Goal: Task Accomplishment & Management: Manage account settings

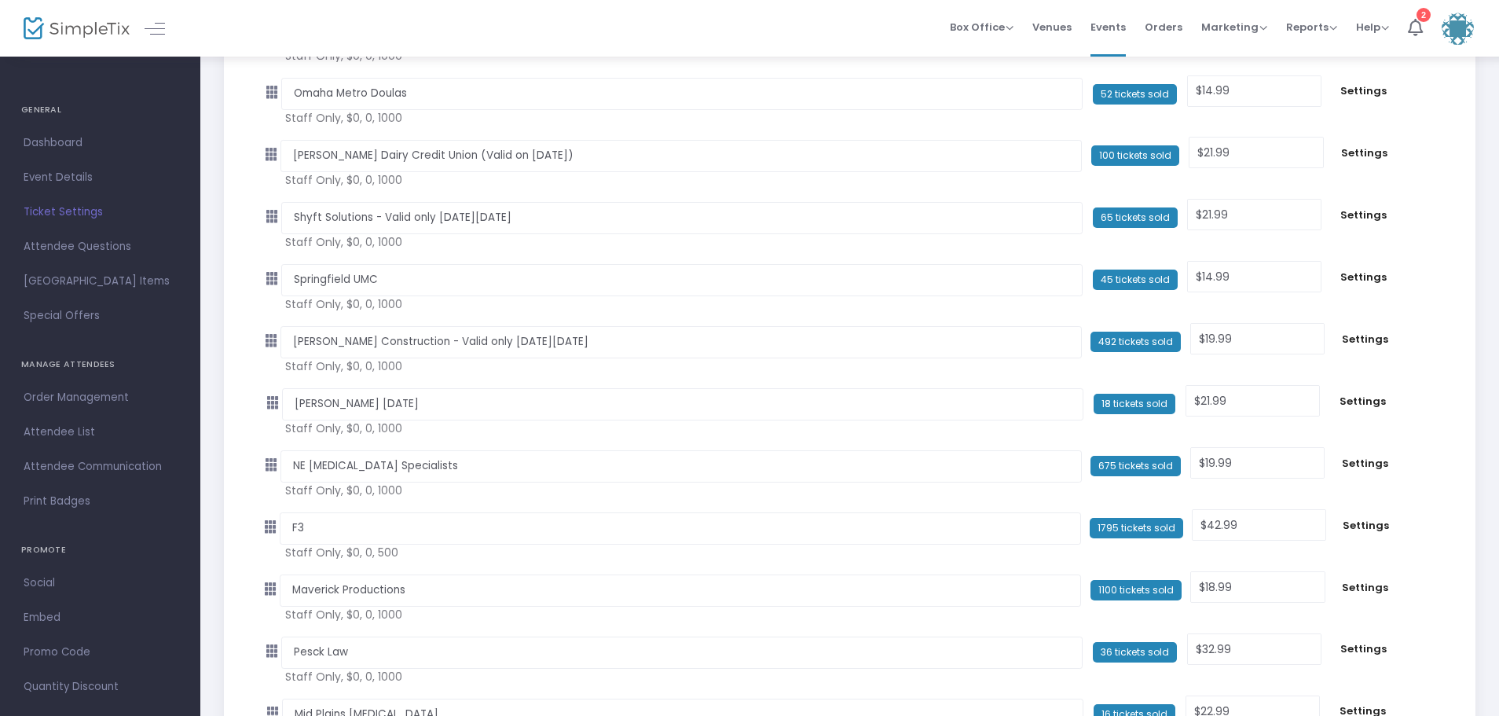
scroll to position [1179, 0]
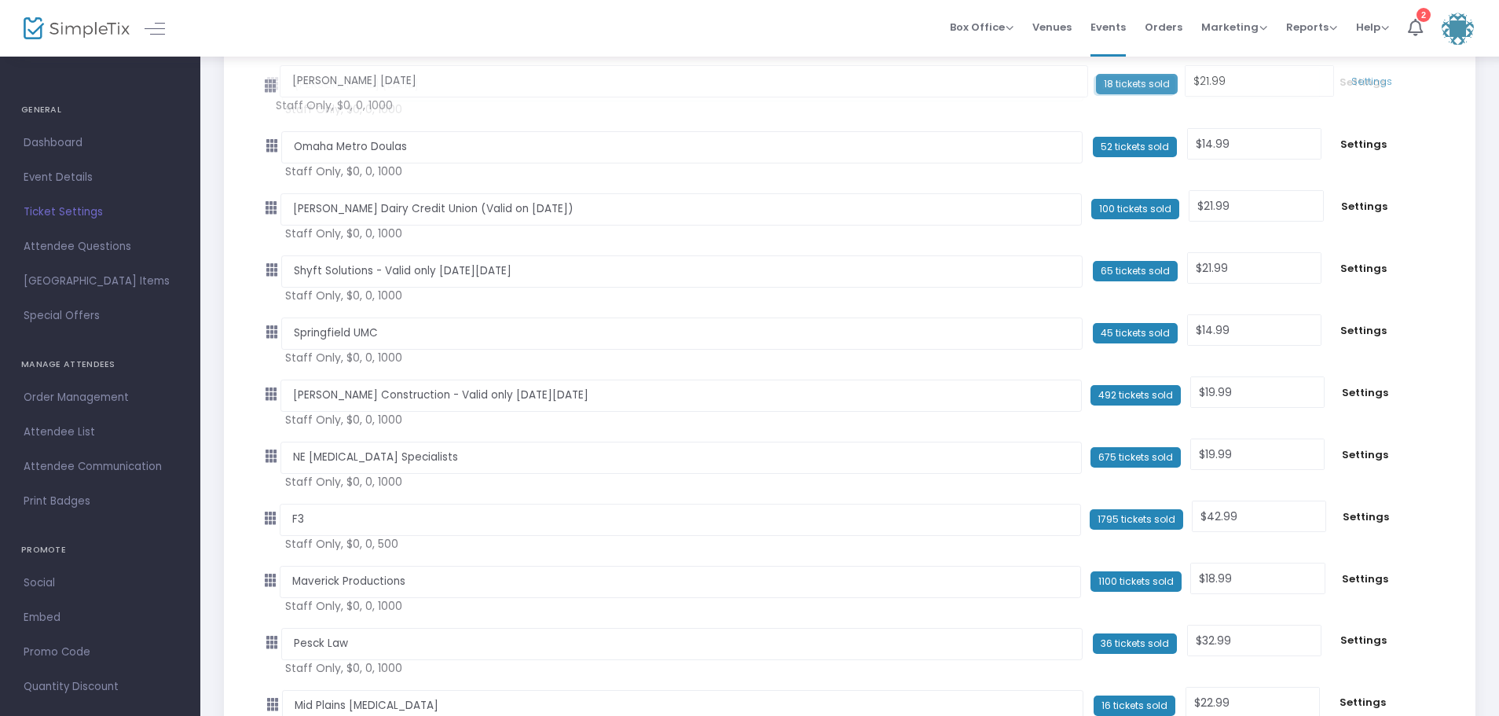
drag, startPoint x: 275, startPoint y: 397, endPoint x: 266, endPoint y: 83, distance: 313.7
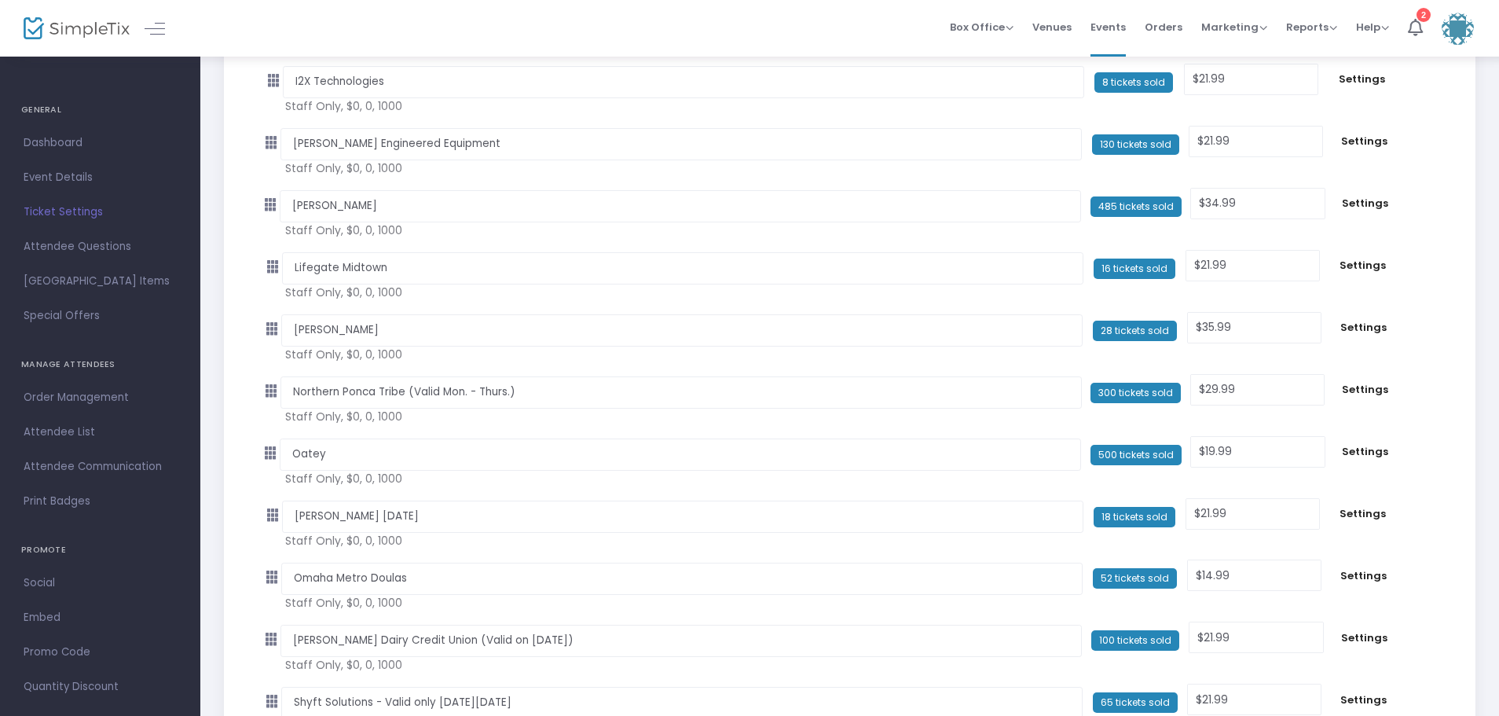
scroll to position [707, 0]
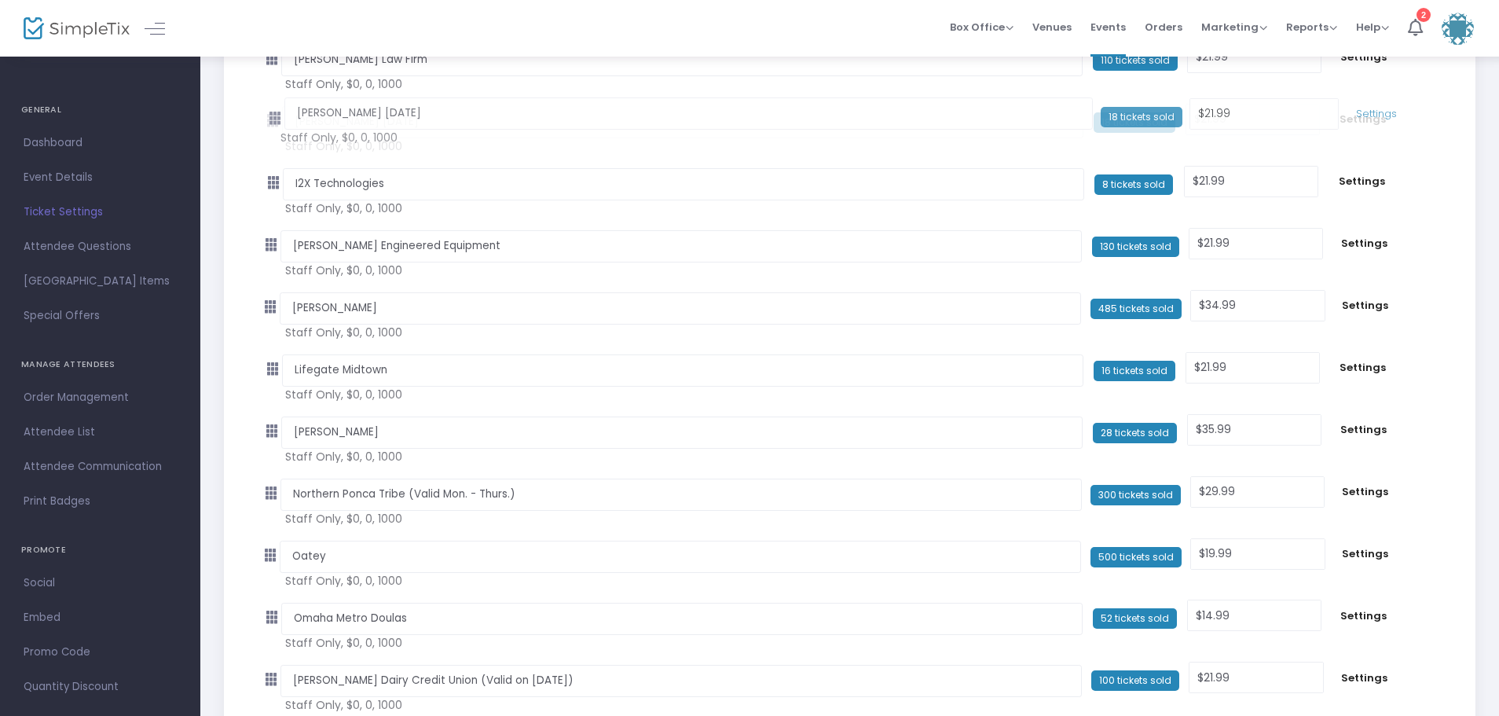
drag, startPoint x: 274, startPoint y: 557, endPoint x: 270, endPoint y: 119, distance: 437.8
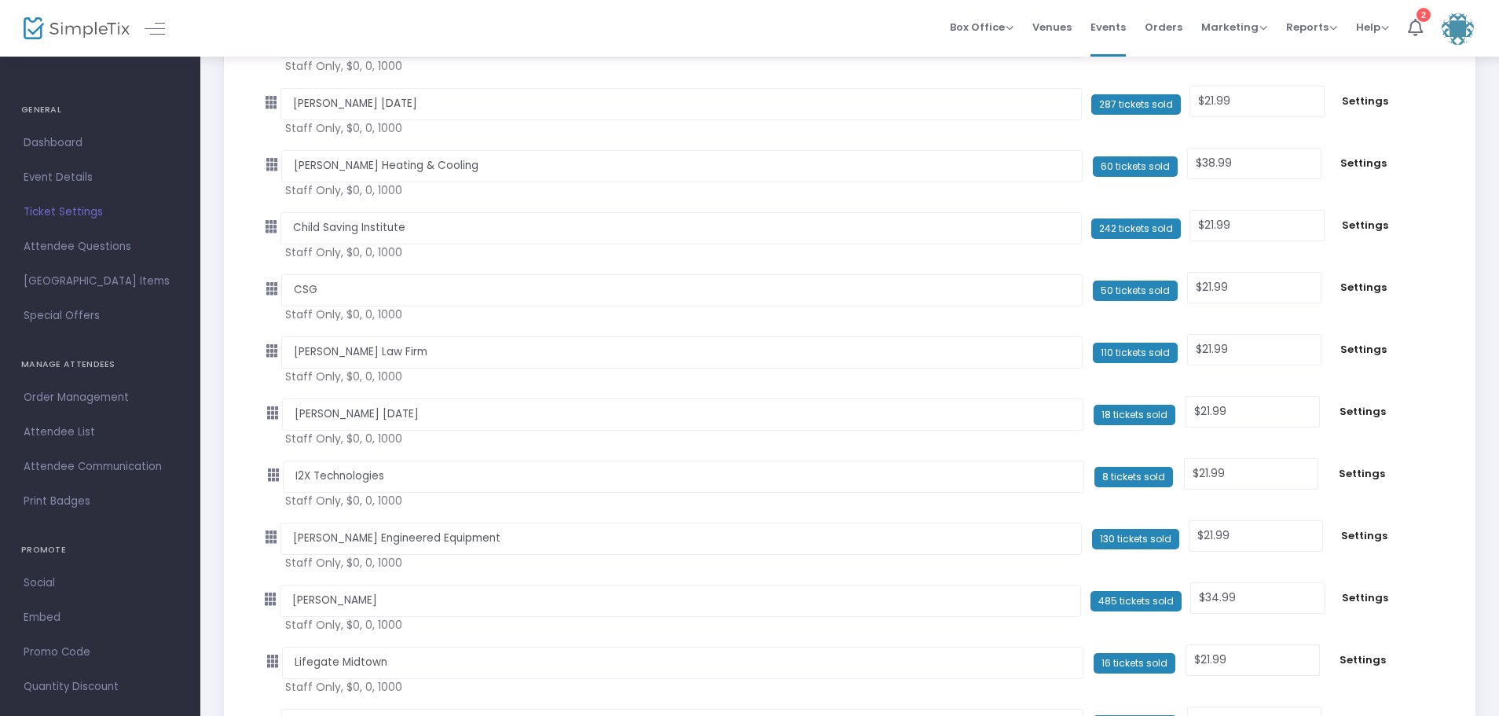
scroll to position [393, 0]
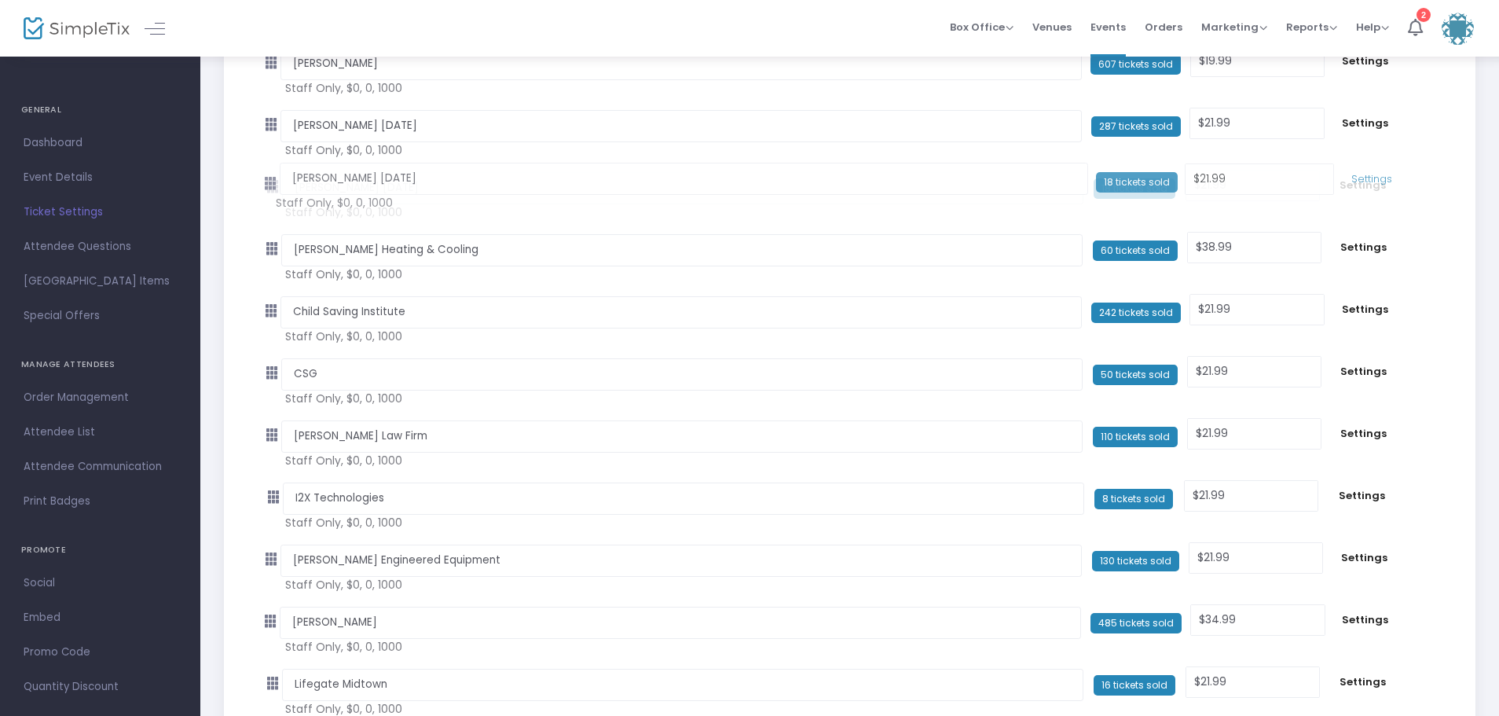
drag, startPoint x: 277, startPoint y: 437, endPoint x: 270, endPoint y: 185, distance: 252.4
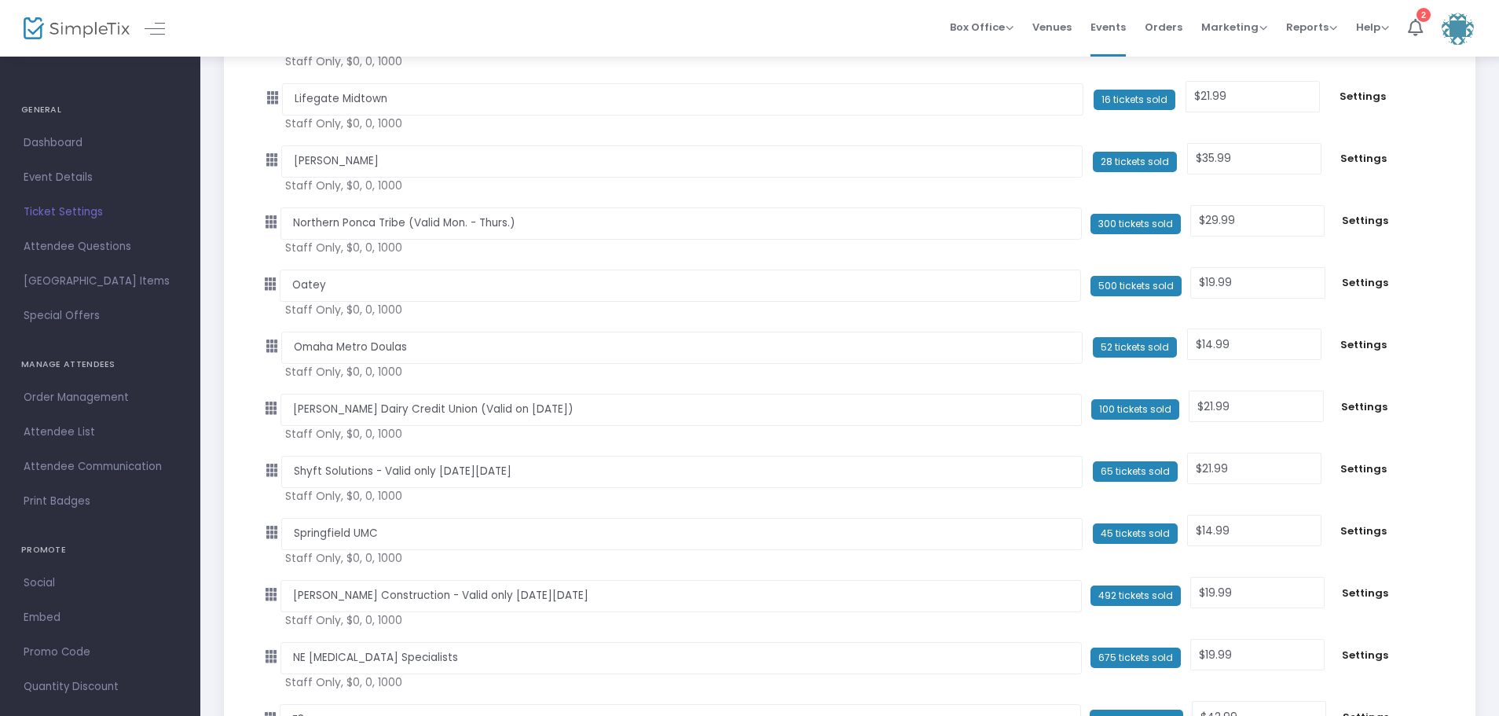
scroll to position [1022, 0]
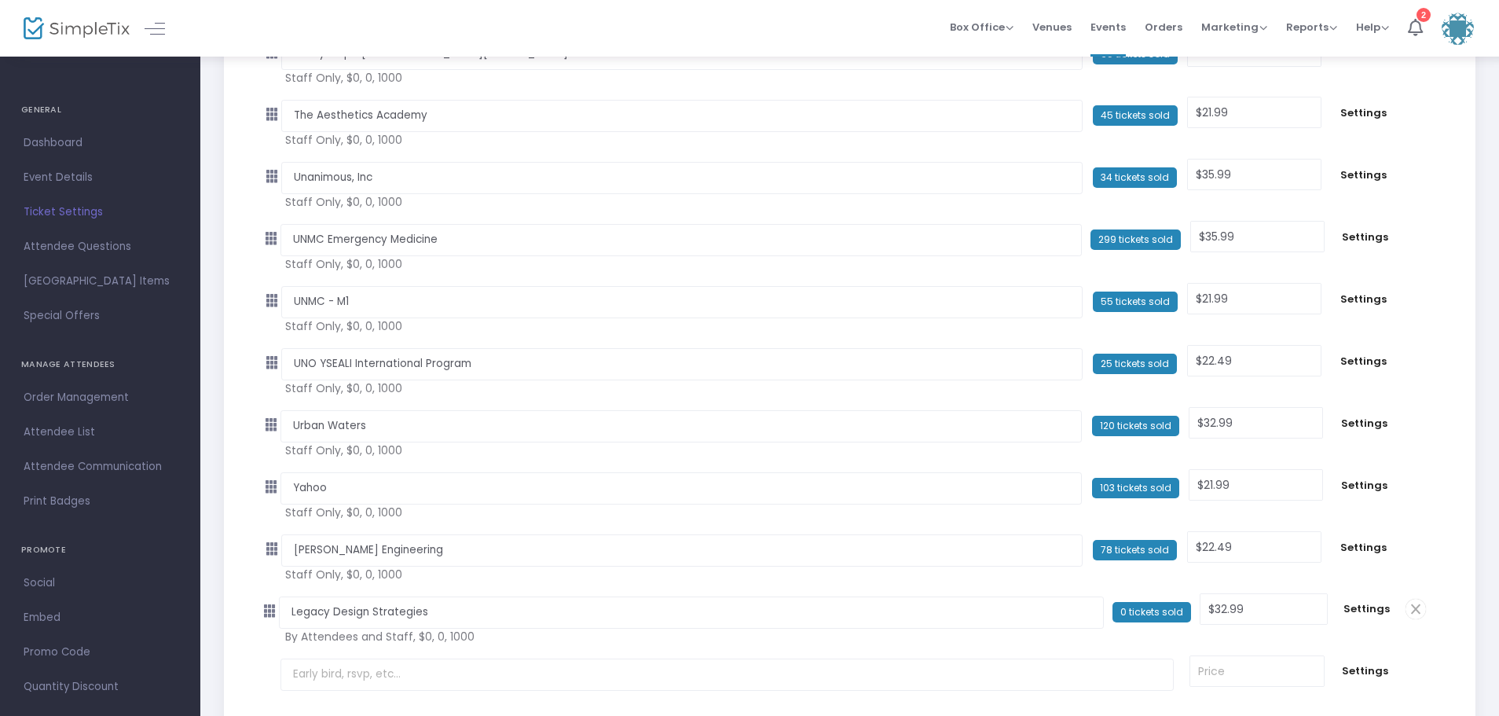
scroll to position [3340, 0]
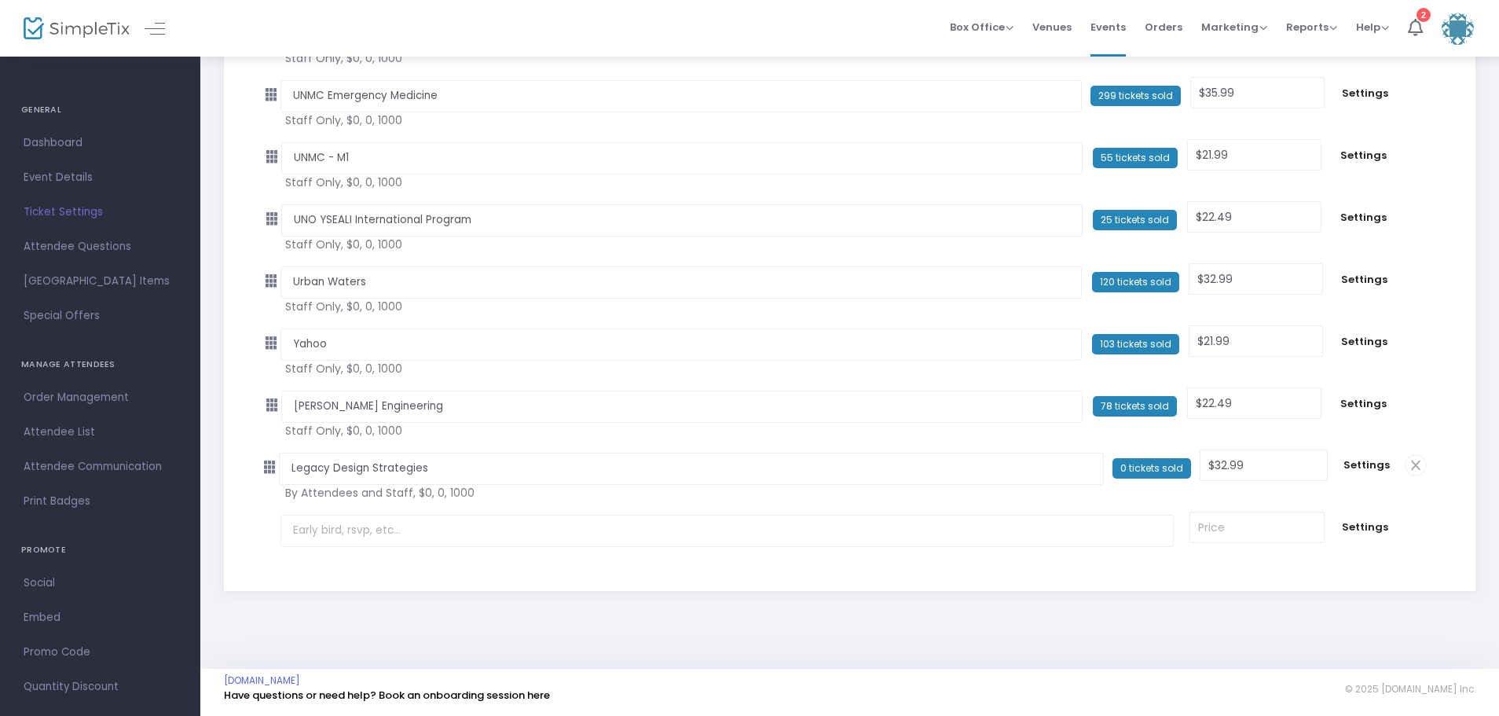
click at [90, 211] on span "Ticket Settings" at bounding box center [100, 212] width 153 height 20
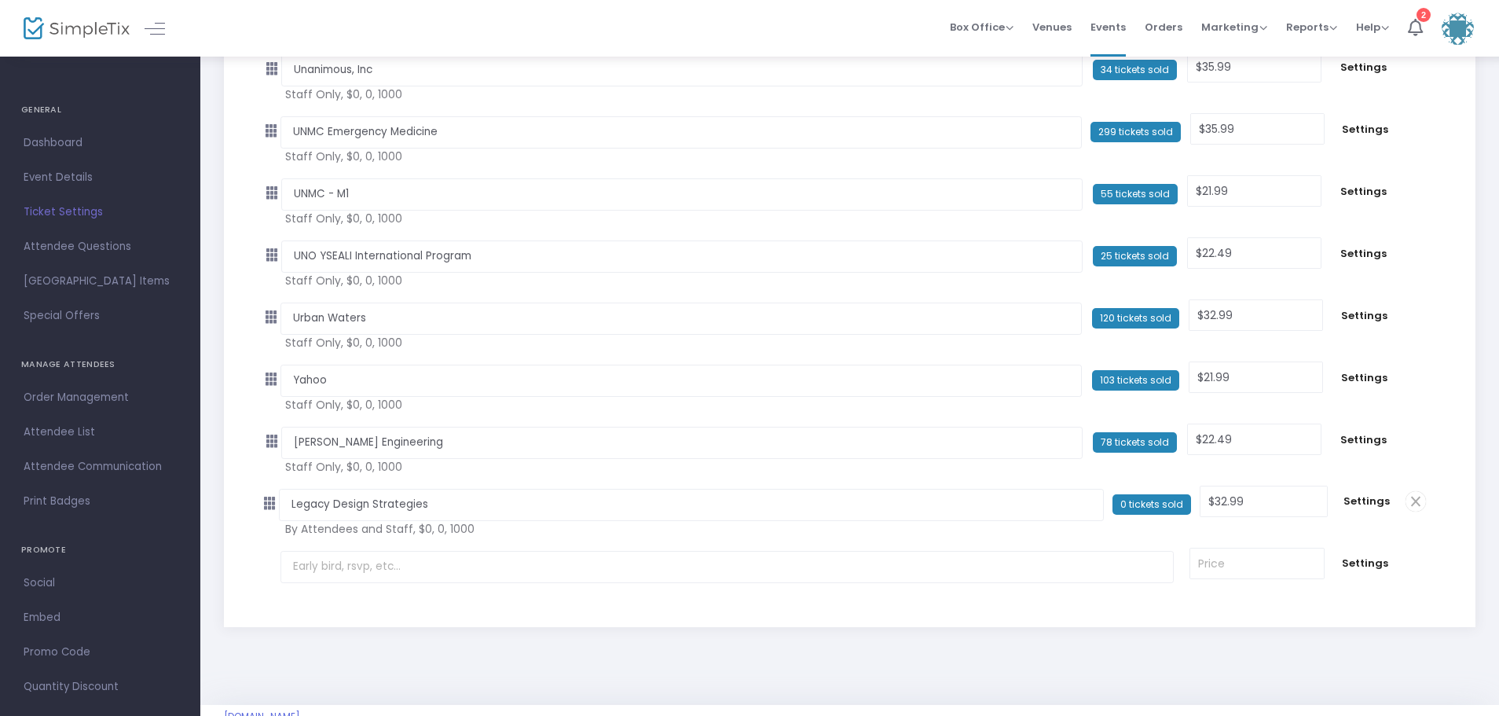
scroll to position [3340, 0]
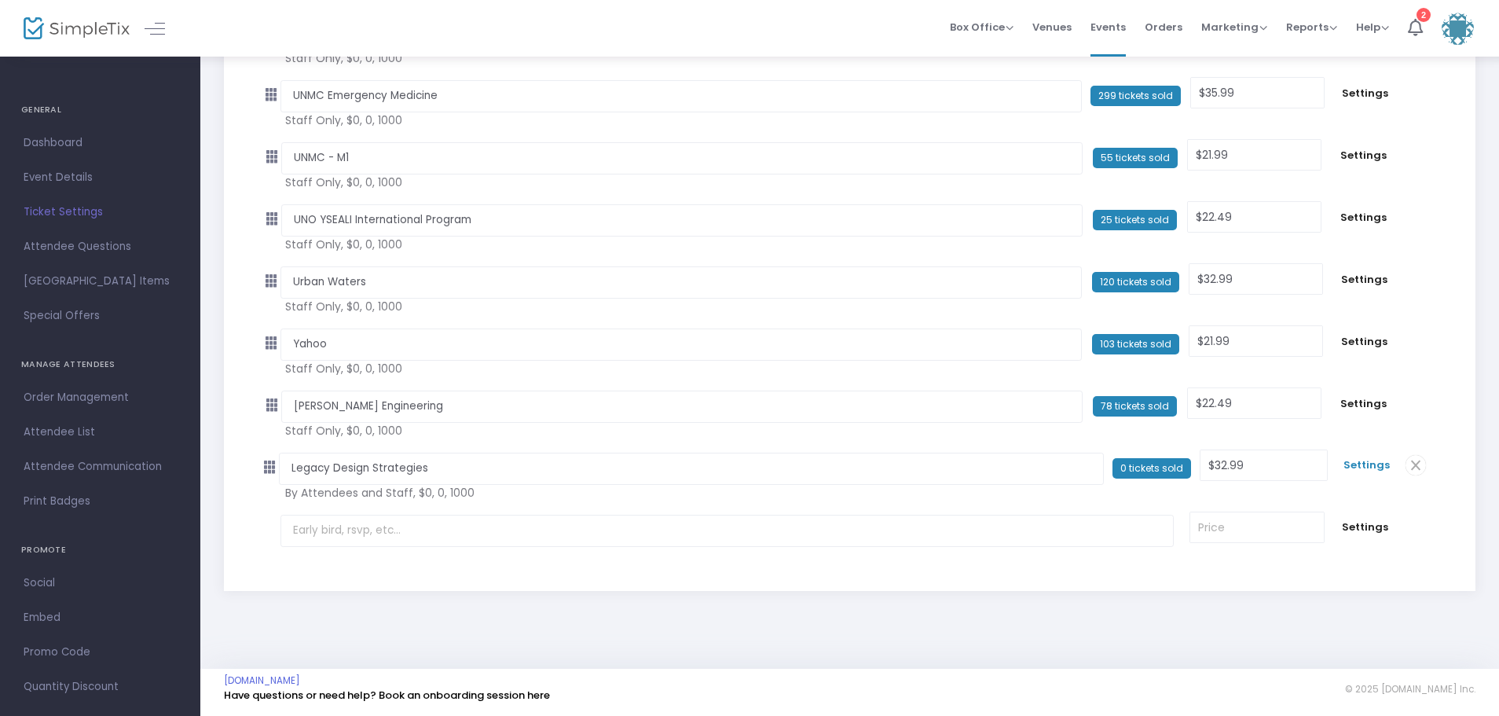
click at [1368, 462] on span "Settings" at bounding box center [1367, 465] width 46 height 16
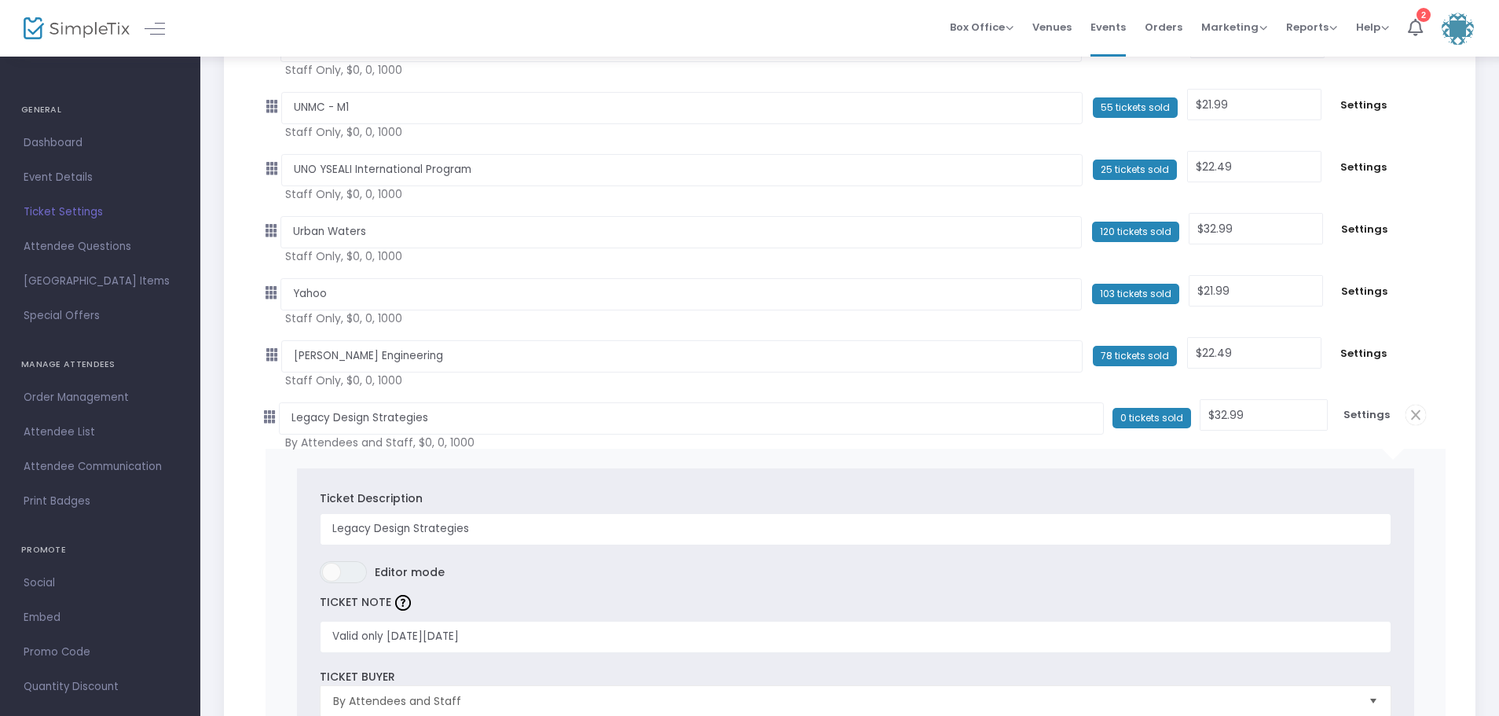
scroll to position [3497, 0]
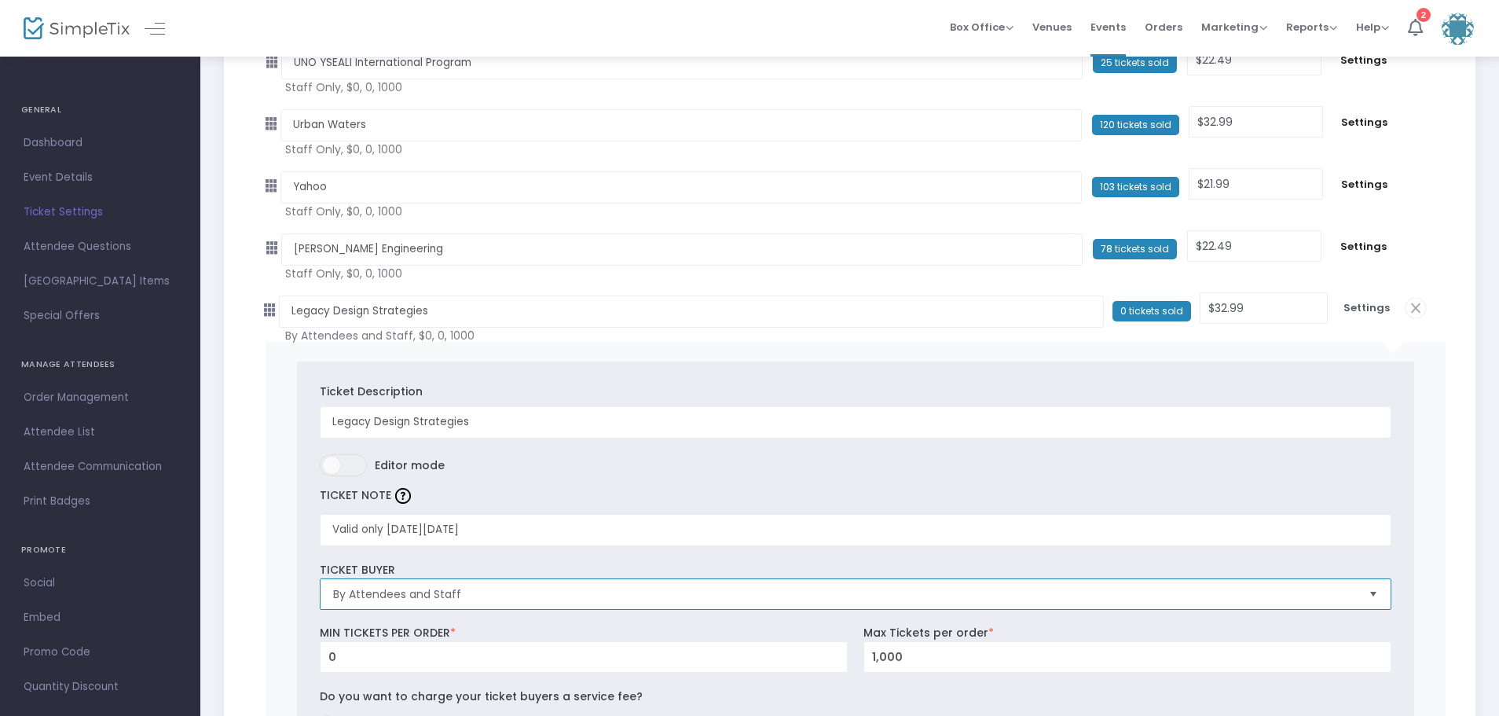
click at [482, 583] on span "By Attendees and Staff" at bounding box center [845, 594] width 1036 height 30
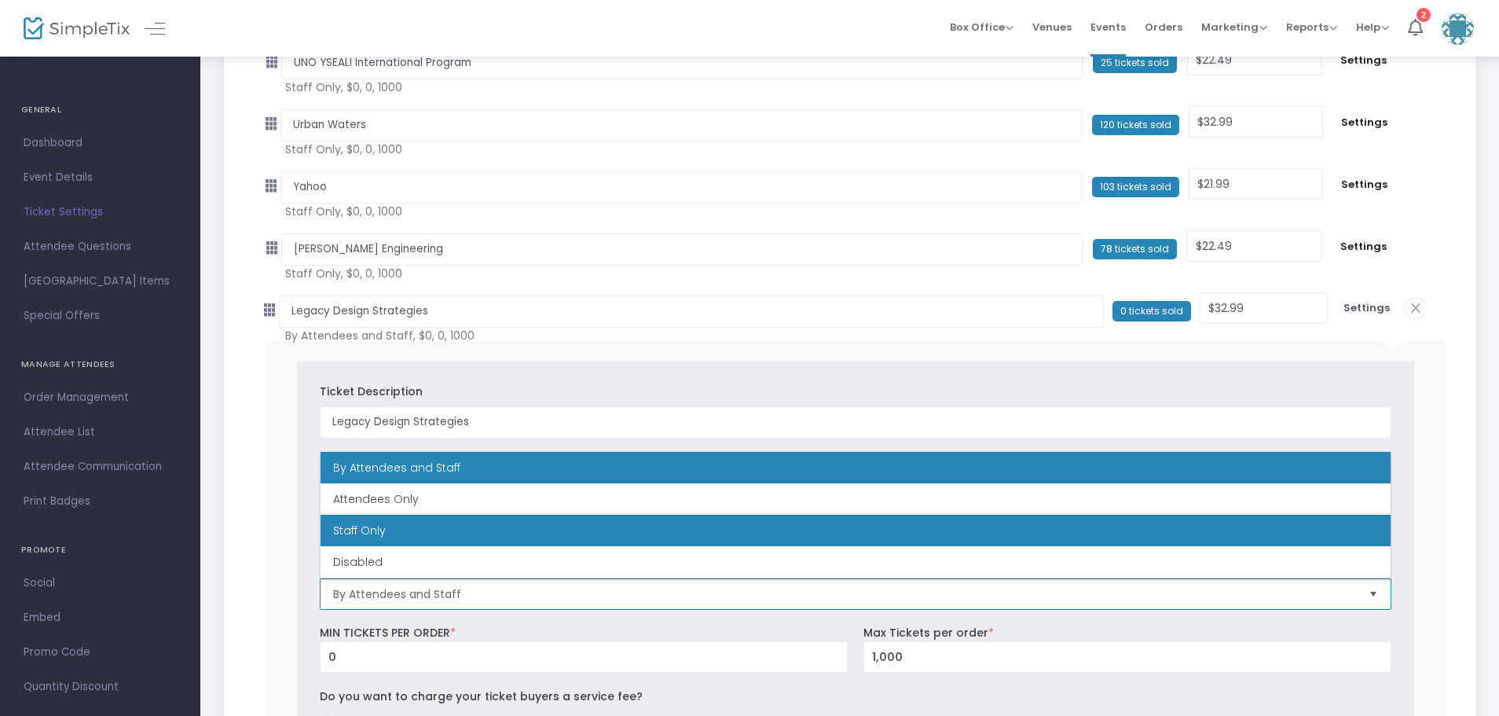
click at [368, 530] on span "Staff Only" at bounding box center [359, 531] width 53 height 16
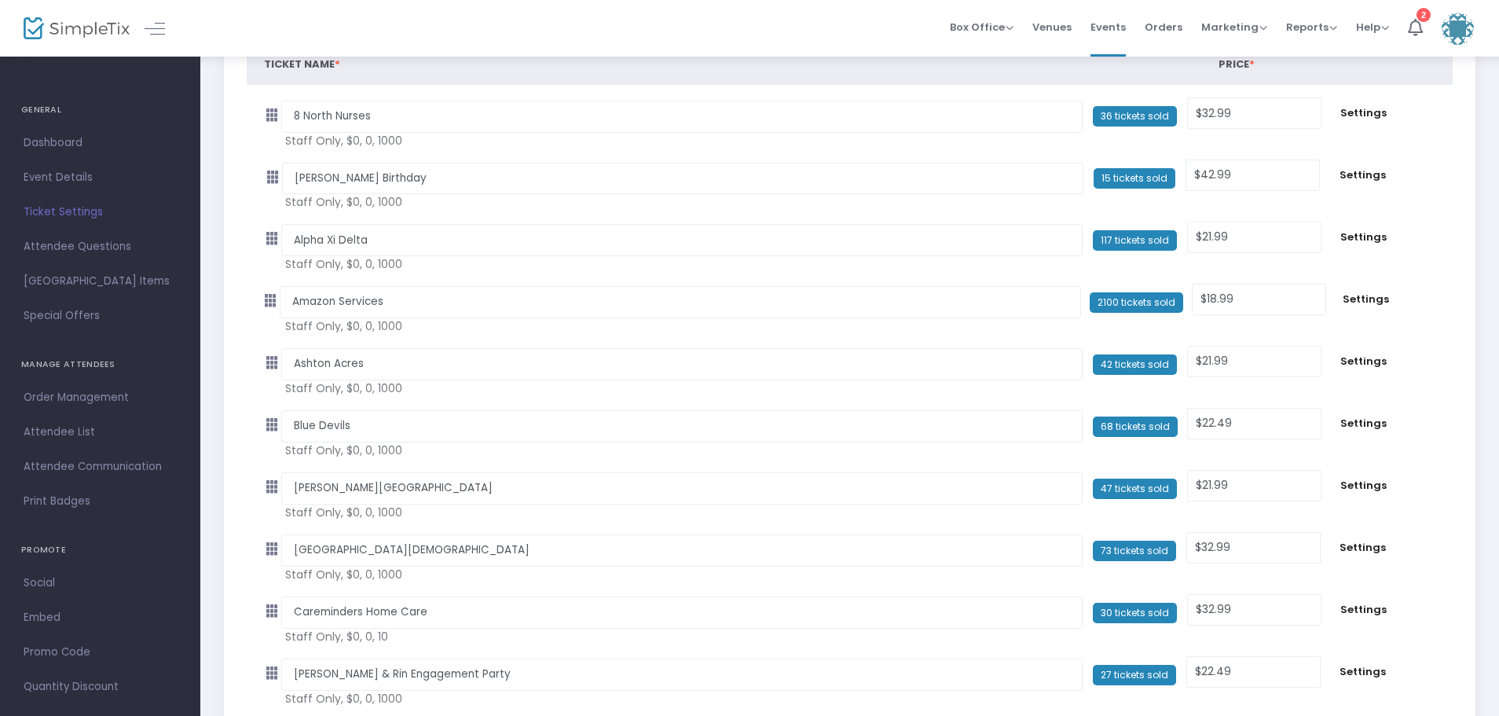
scroll to position [0, 0]
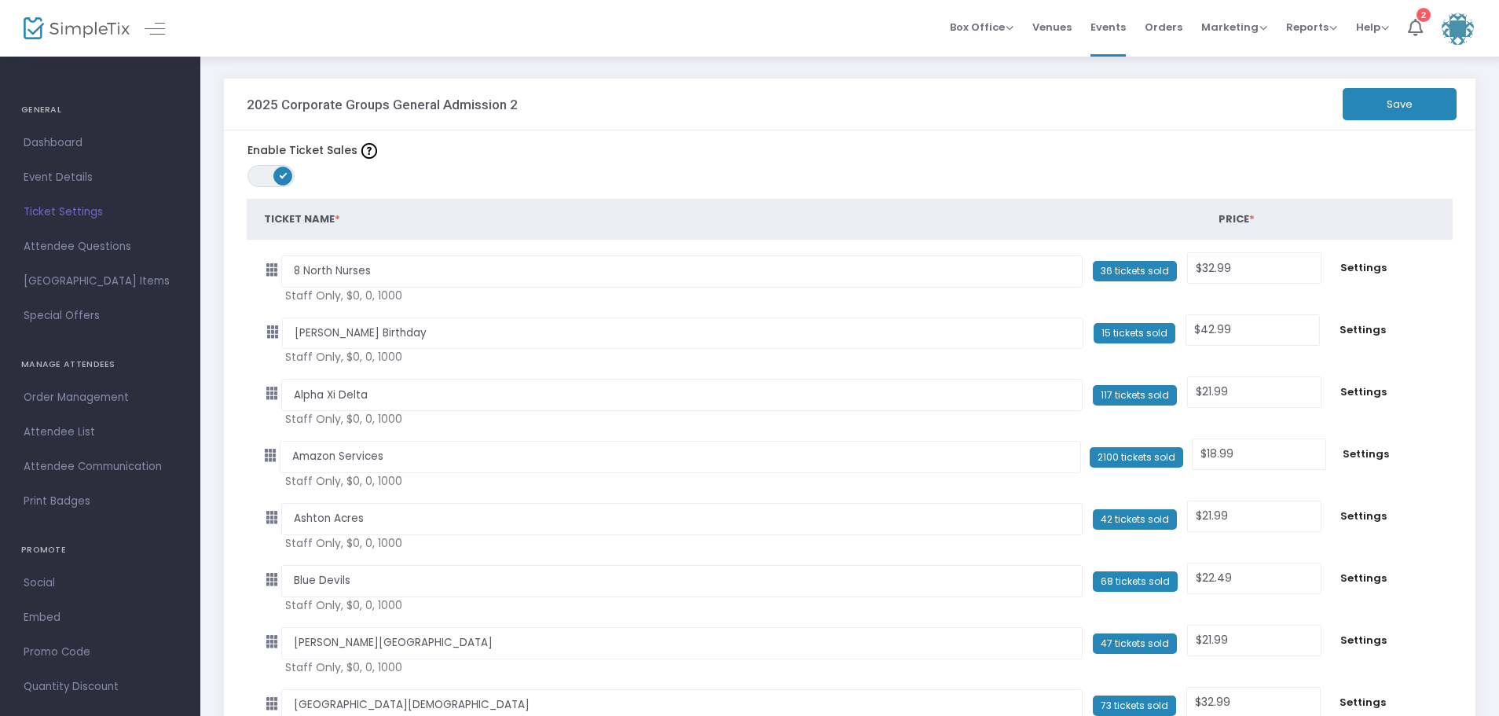
click at [1378, 97] on button "Save" at bounding box center [1400, 104] width 114 height 32
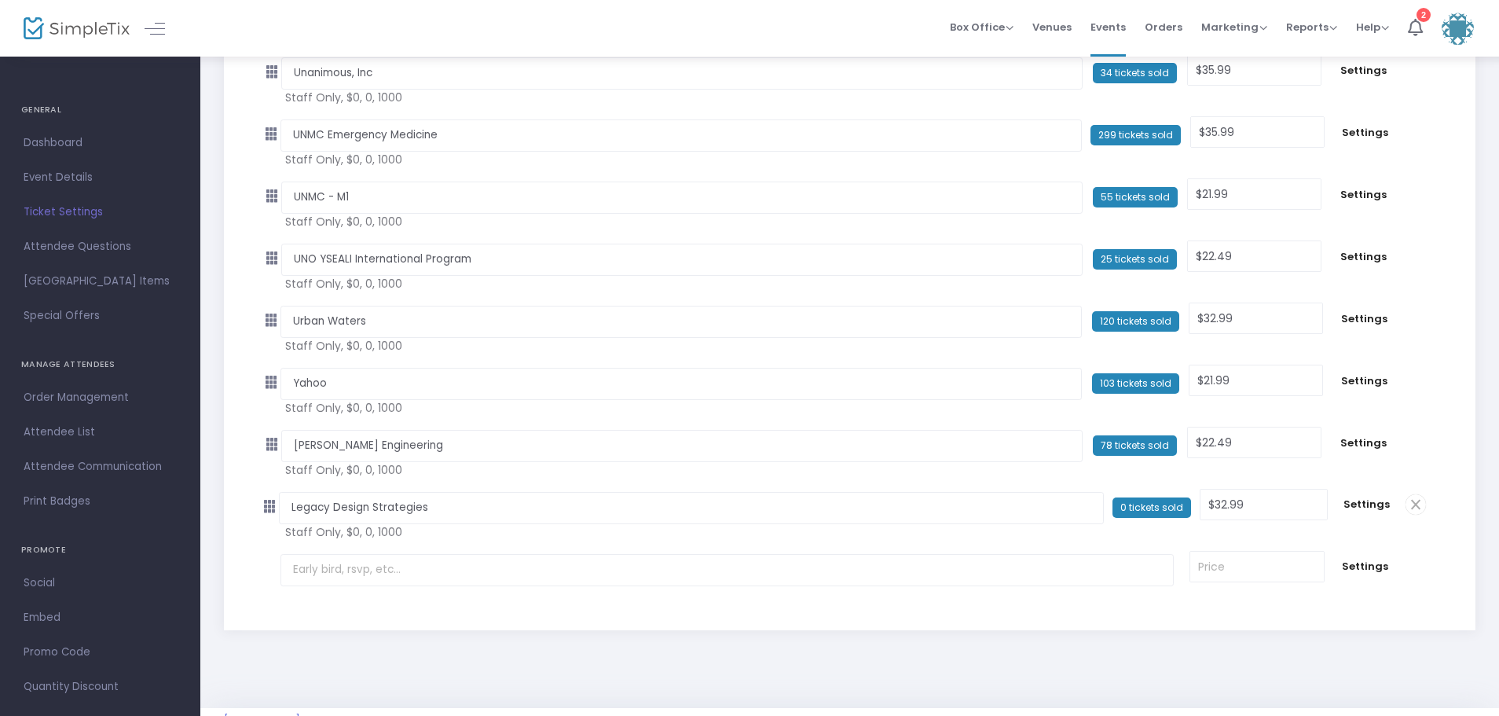
scroll to position [3340, 0]
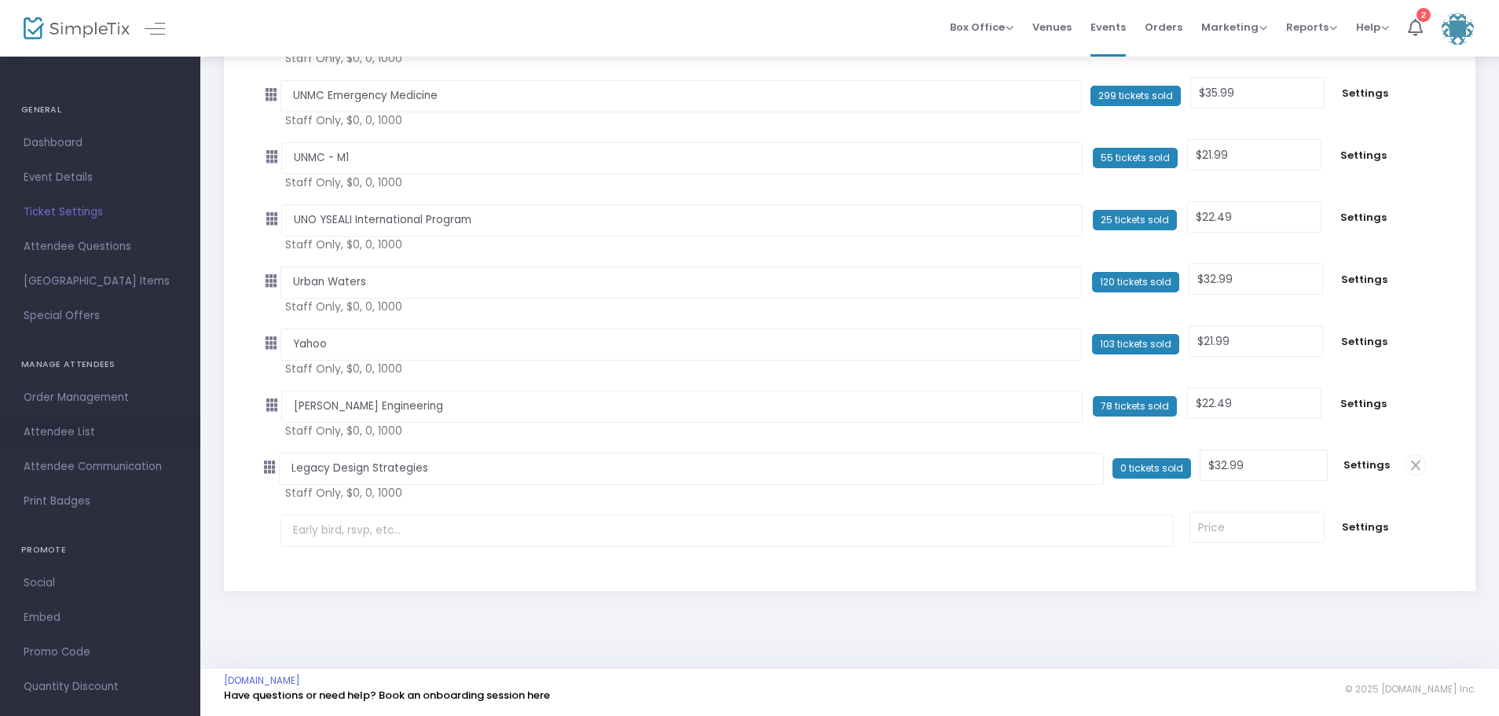
click at [53, 428] on span "Attendee List" at bounding box center [100, 432] width 153 height 20
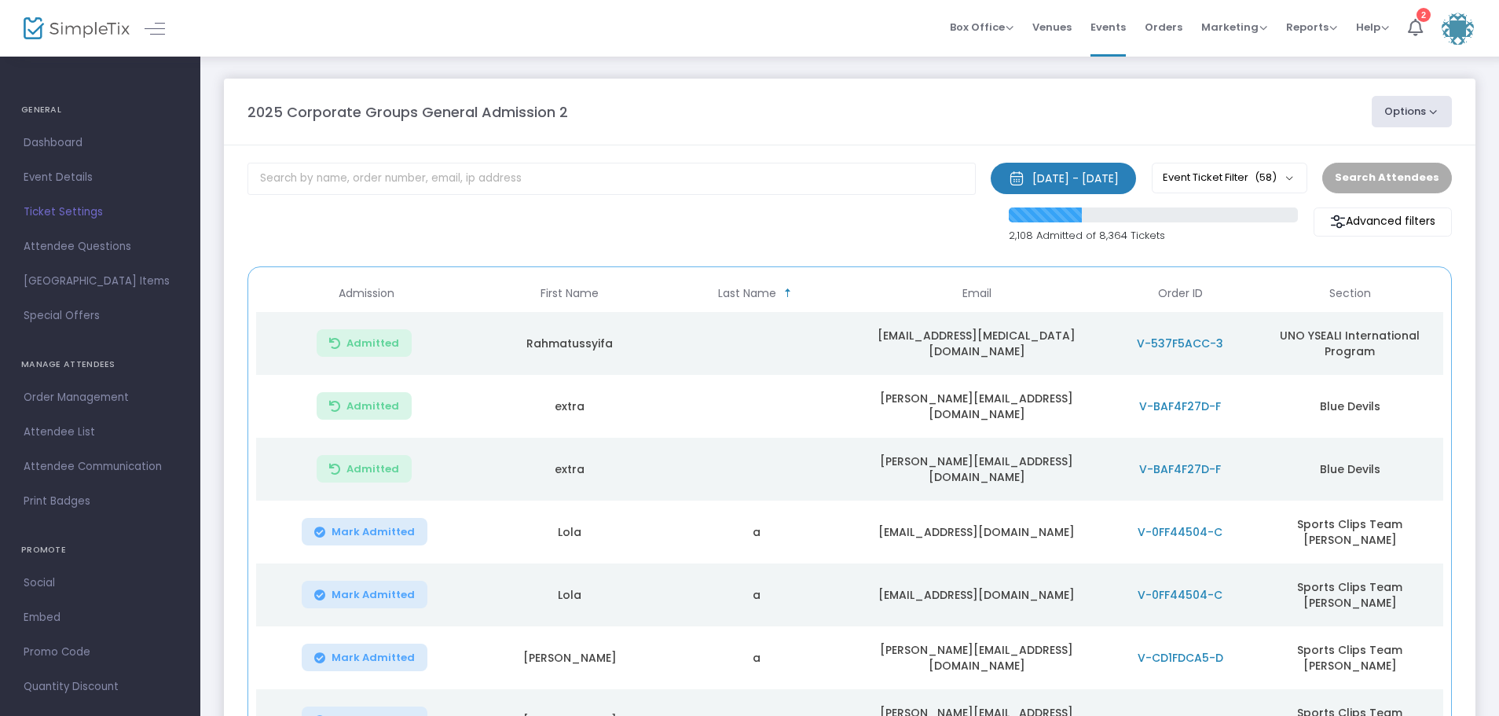
click at [1432, 108] on button "Options" at bounding box center [1412, 111] width 80 height 31
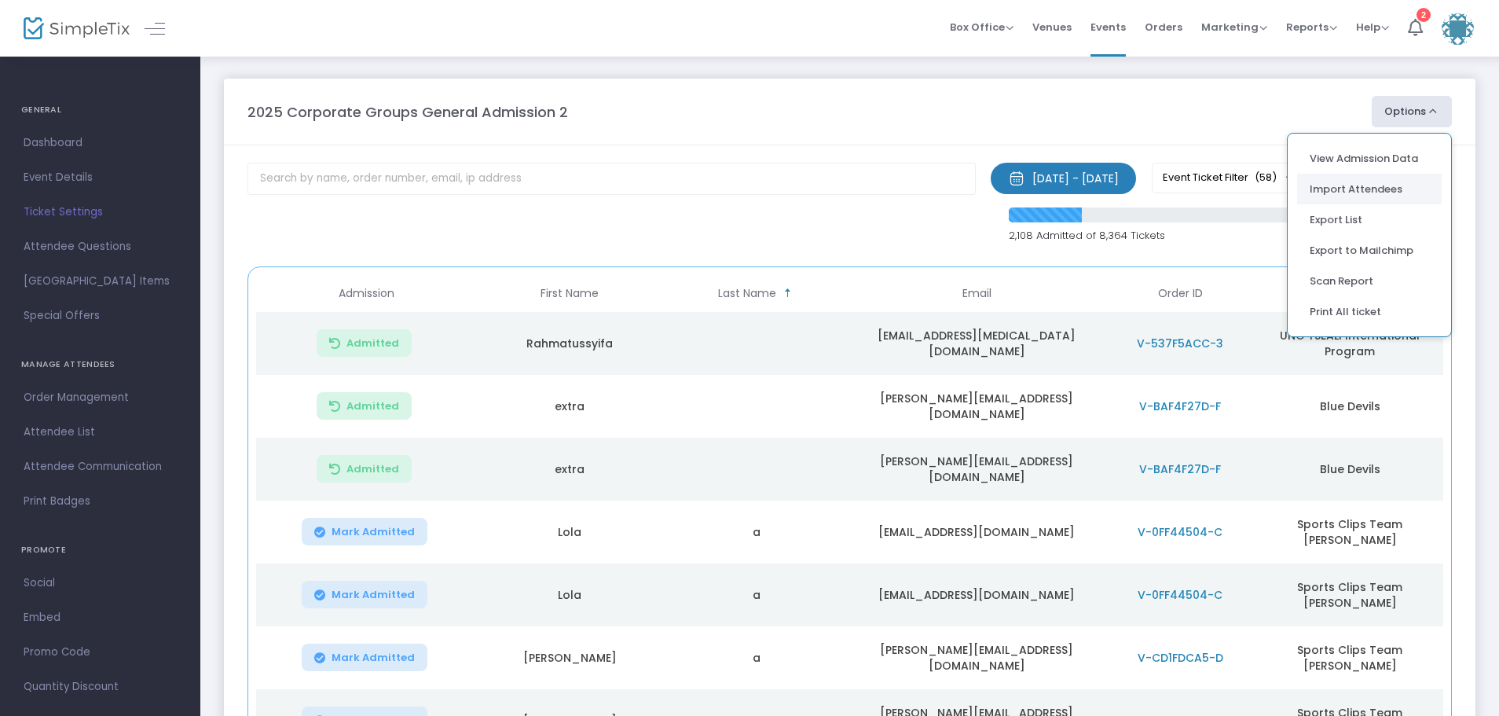
click at [1359, 189] on li "Import Attendees" at bounding box center [1369, 189] width 145 height 31
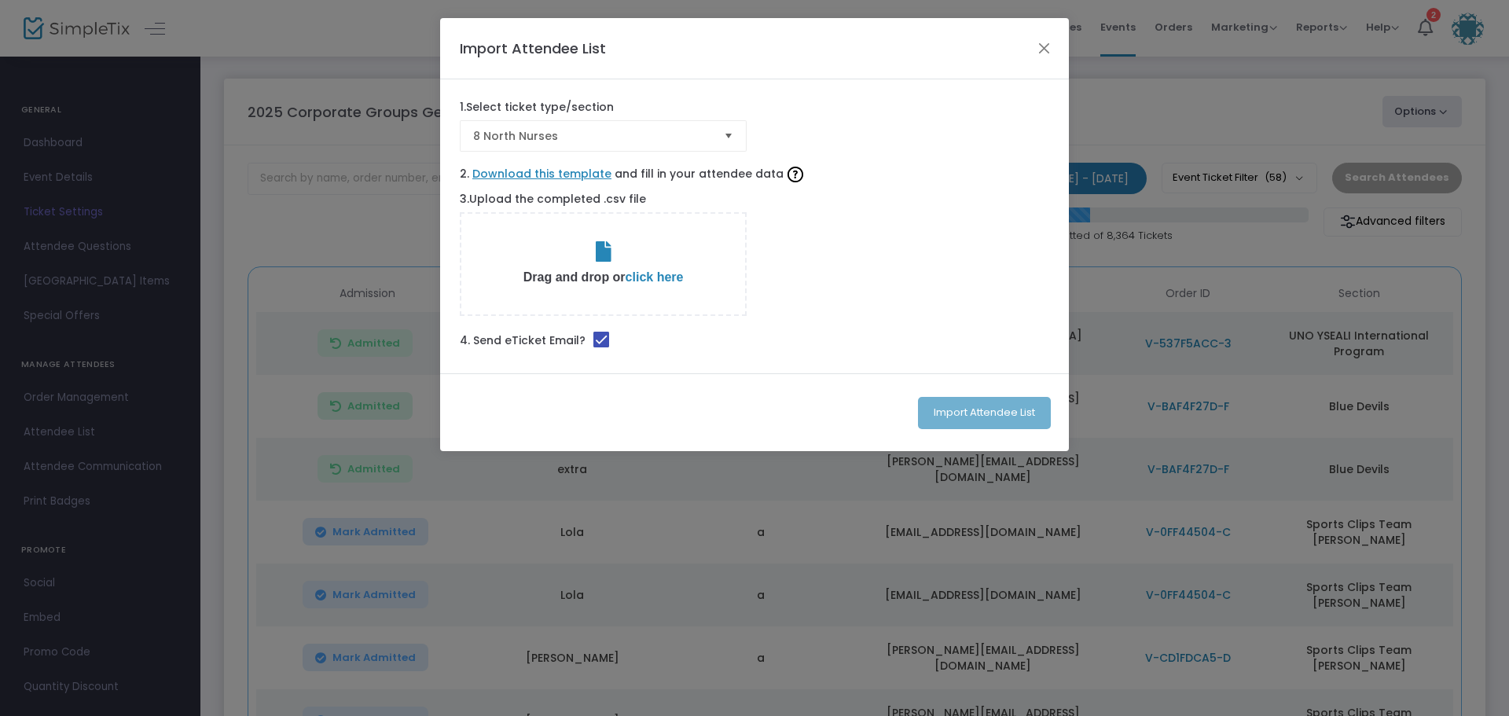
click at [725, 137] on span "Select" at bounding box center [729, 136] width 26 height 26
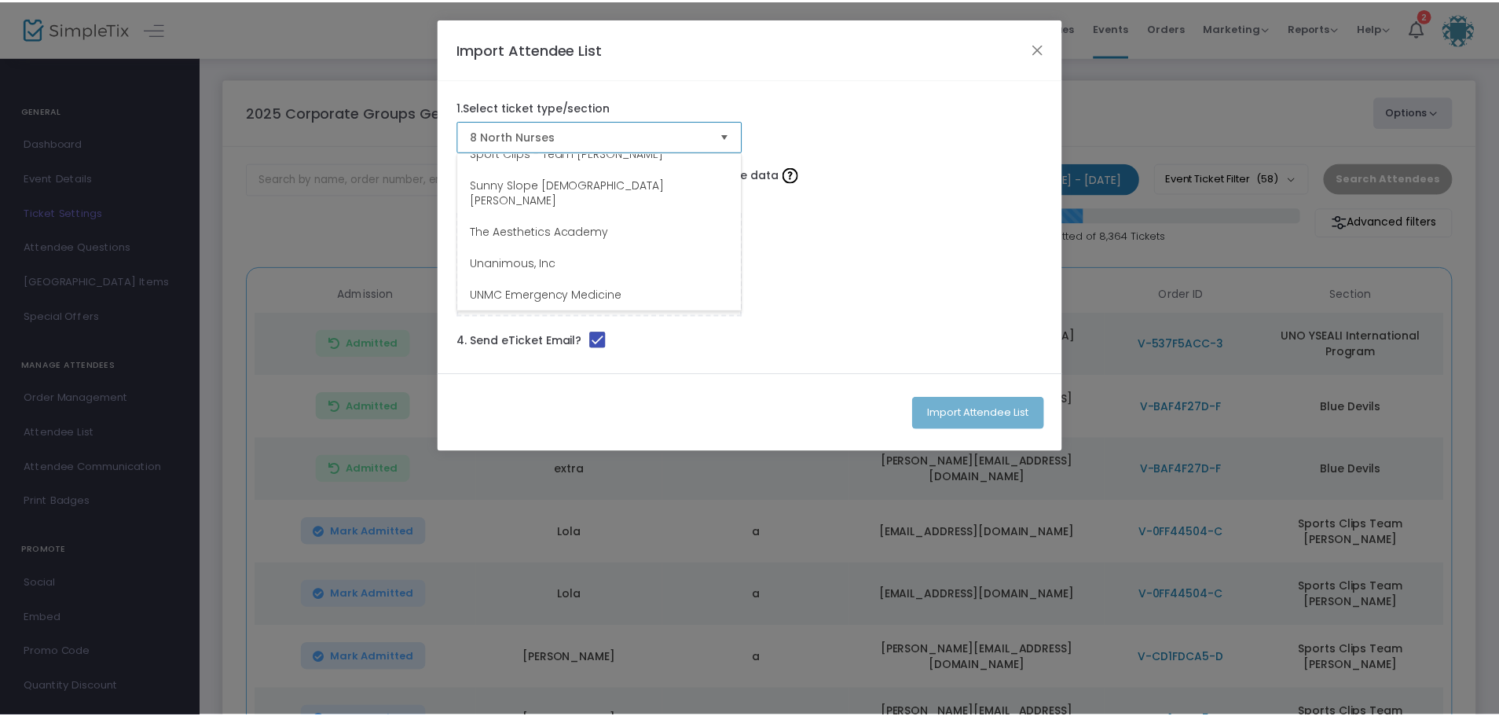
scroll to position [1666, 0]
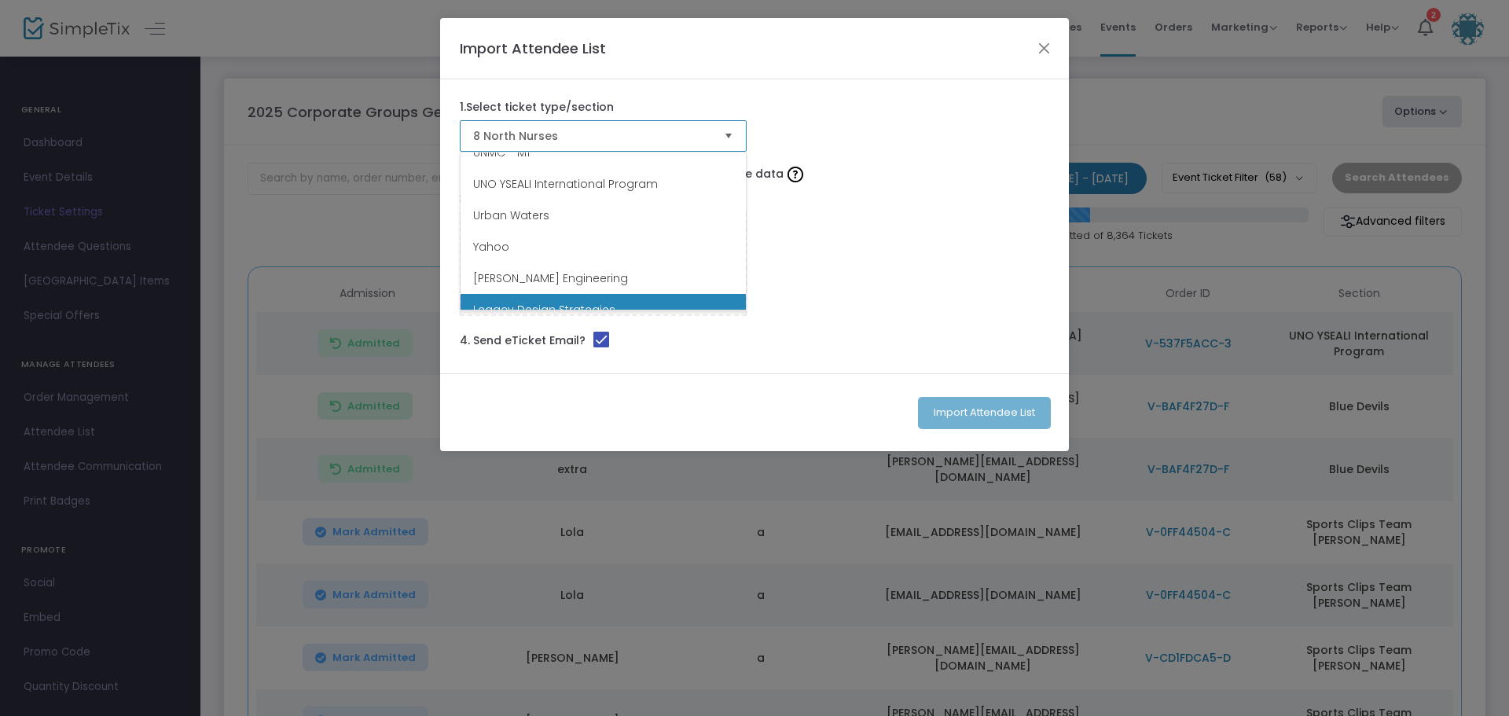
click at [535, 302] on span "Legacy Design Strategies" at bounding box center [544, 310] width 142 height 16
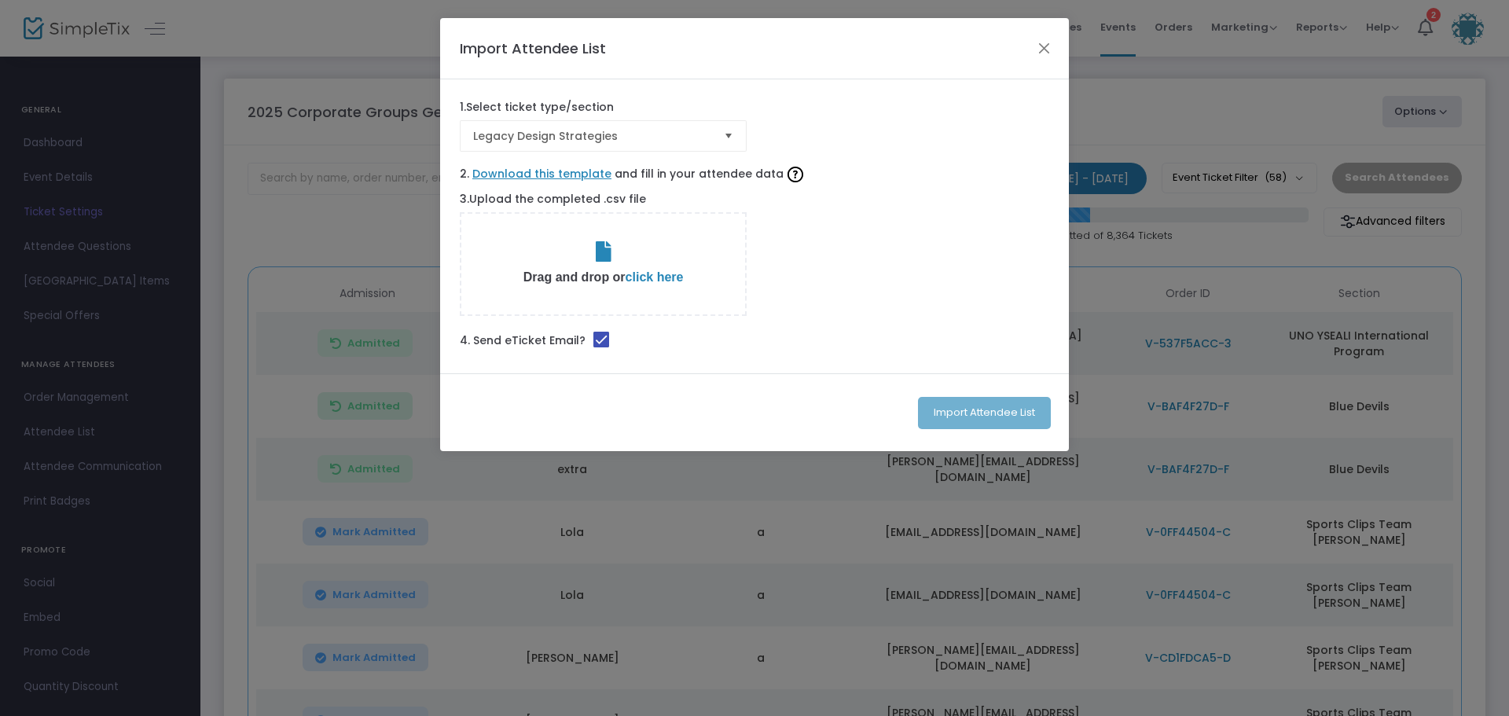
click at [658, 273] on span "click here" at bounding box center [655, 276] width 58 height 13
click at [983, 409] on button "Import Attendee List" at bounding box center [984, 413] width 133 height 32
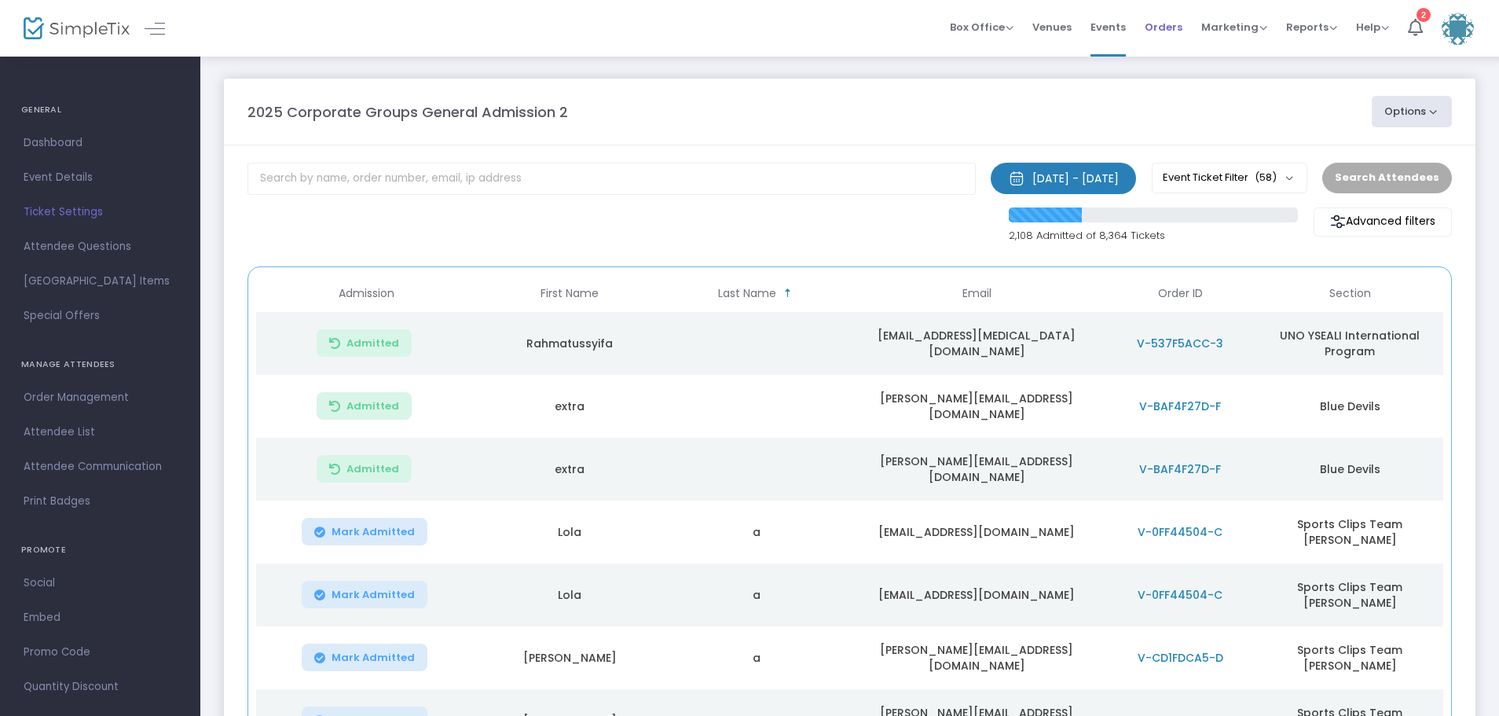
click at [1164, 23] on span "Orders" at bounding box center [1164, 27] width 38 height 40
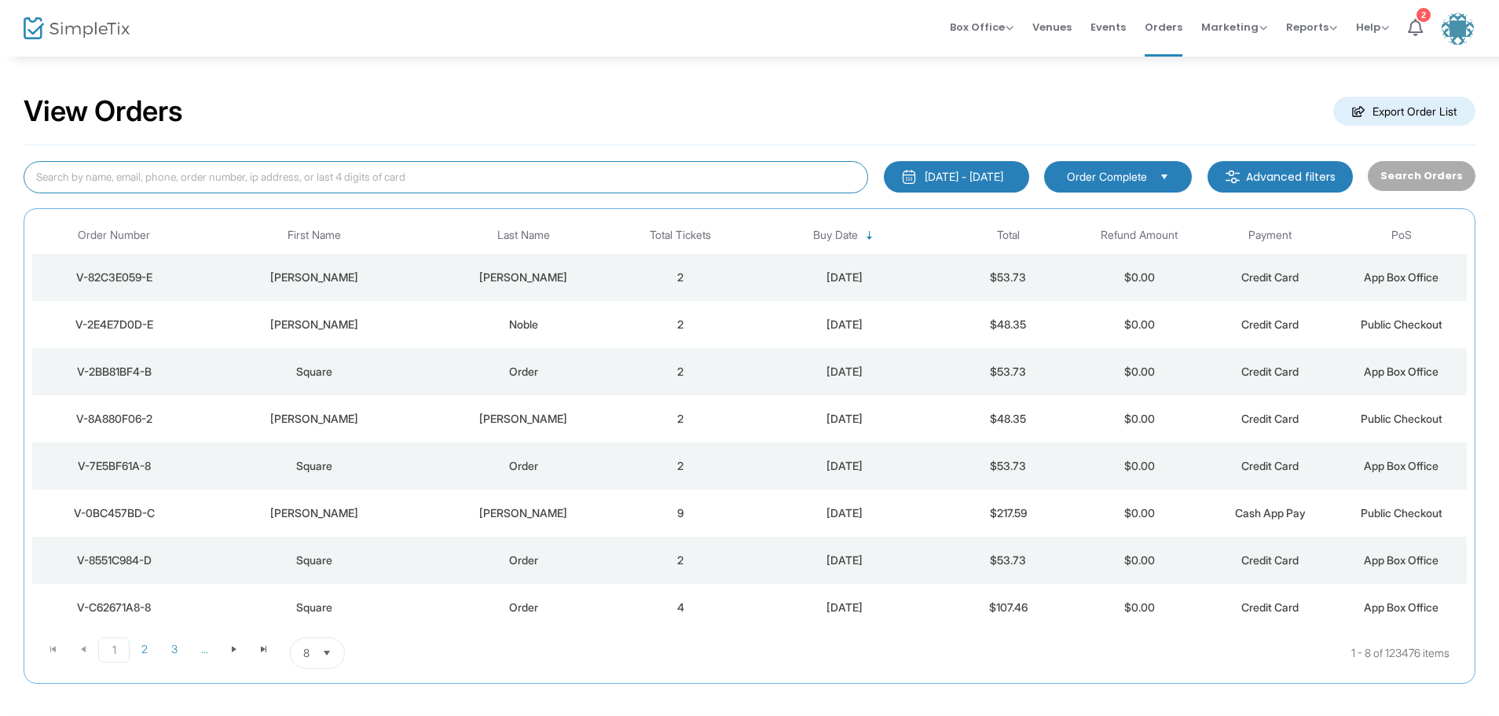
click at [51, 179] on input at bounding box center [446, 177] width 845 height 32
type input "Megan Dow"
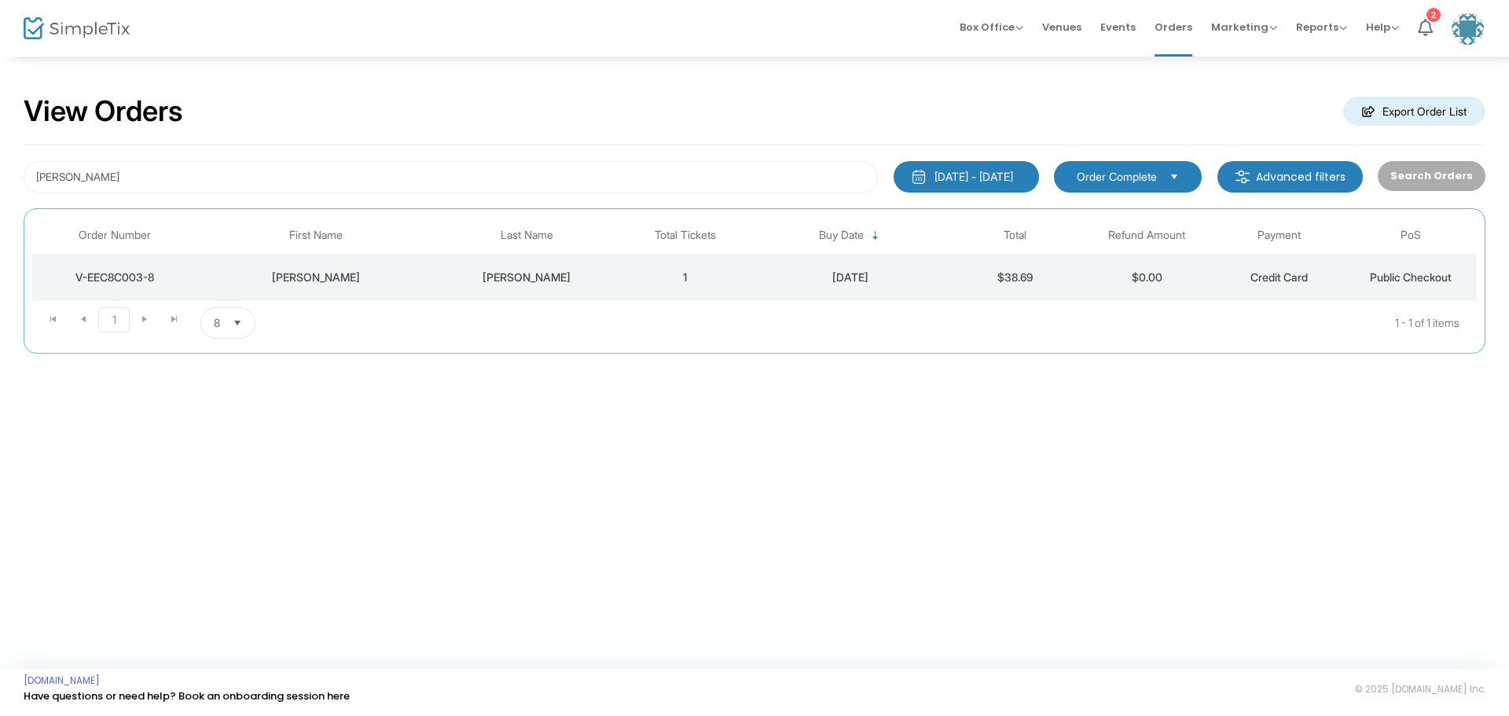
click at [138, 277] on div "V-EEC8C003-8" at bounding box center [114, 278] width 157 height 16
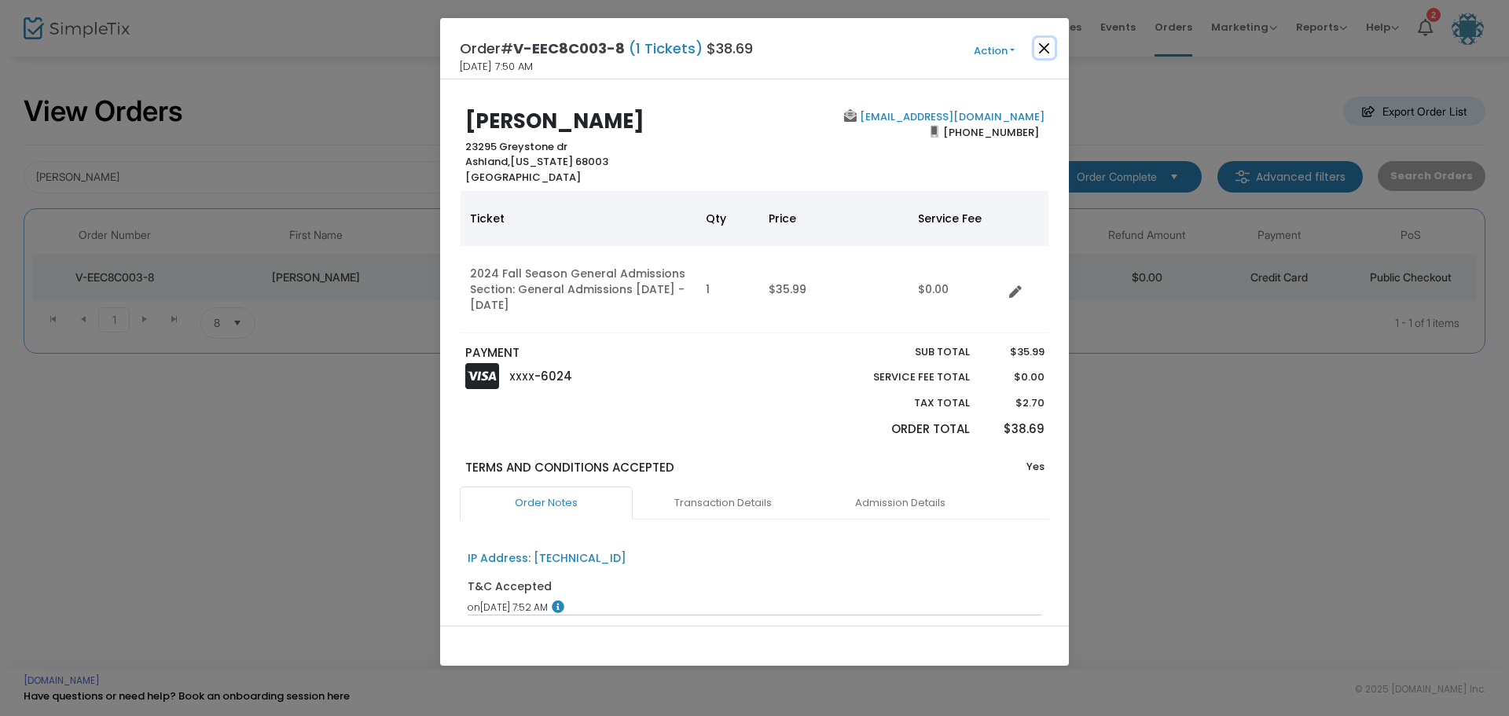
click at [1048, 41] on button "Close" at bounding box center [1044, 48] width 20 height 20
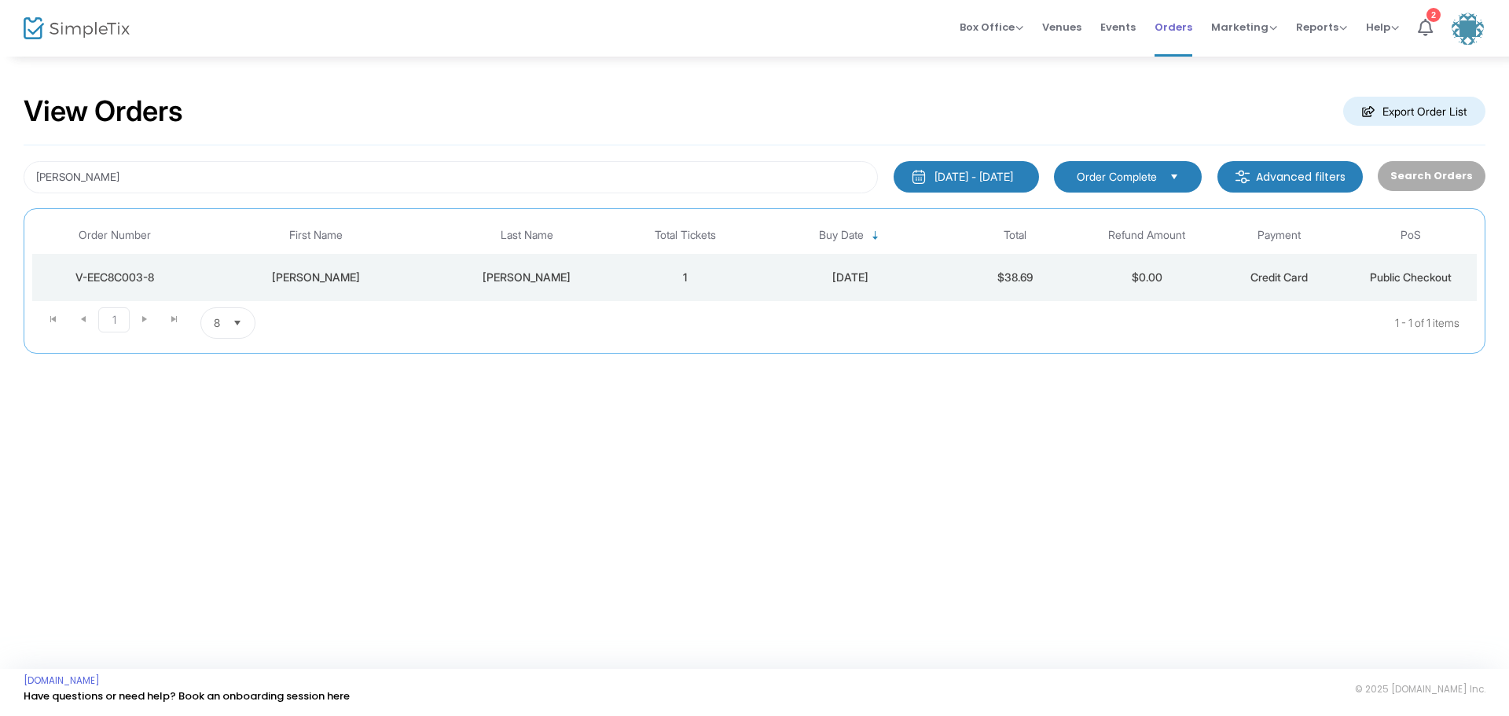
click at [1173, 27] on span "Orders" at bounding box center [1173, 27] width 38 height 40
click at [1120, 25] on span "Events" at bounding box center [1117, 27] width 35 height 40
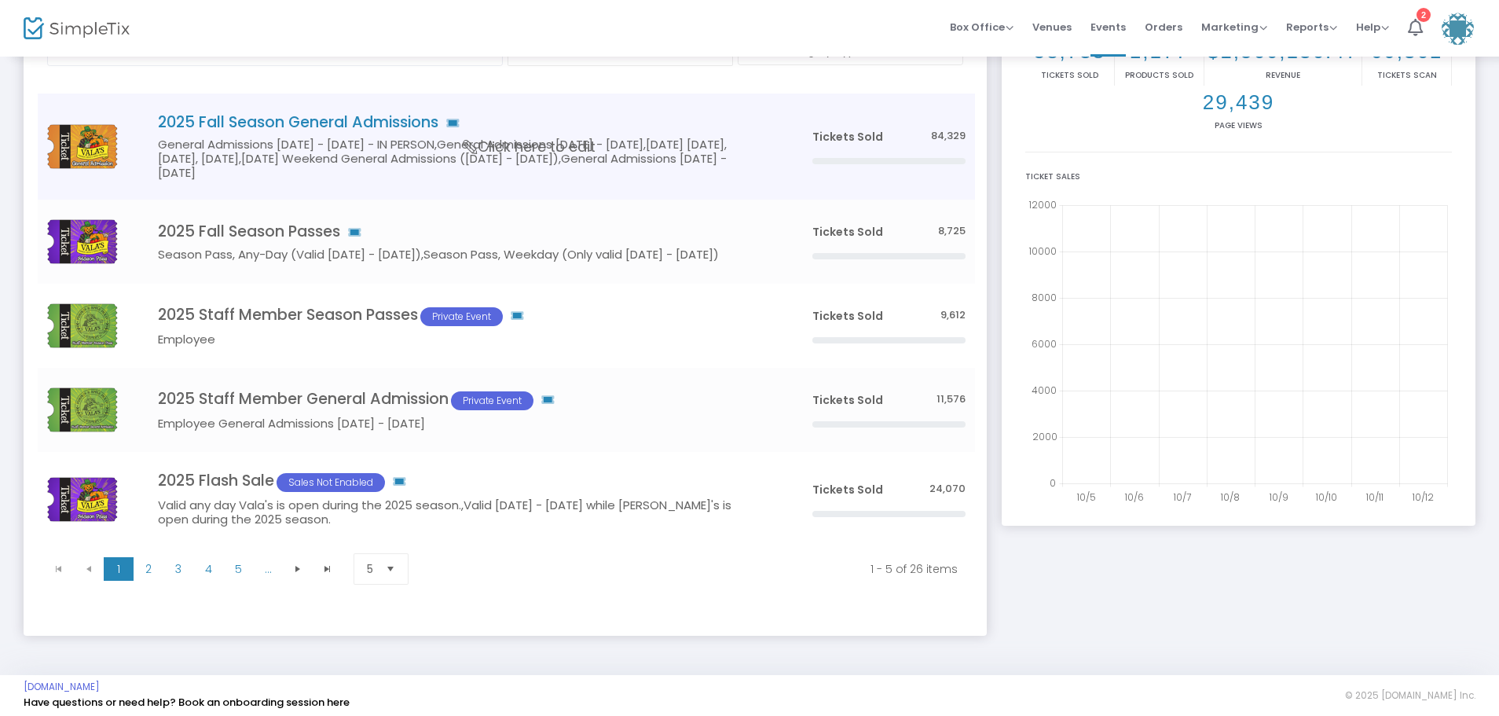
scroll to position [132, 0]
